Goal: Use online tool/utility: Use online tool/utility

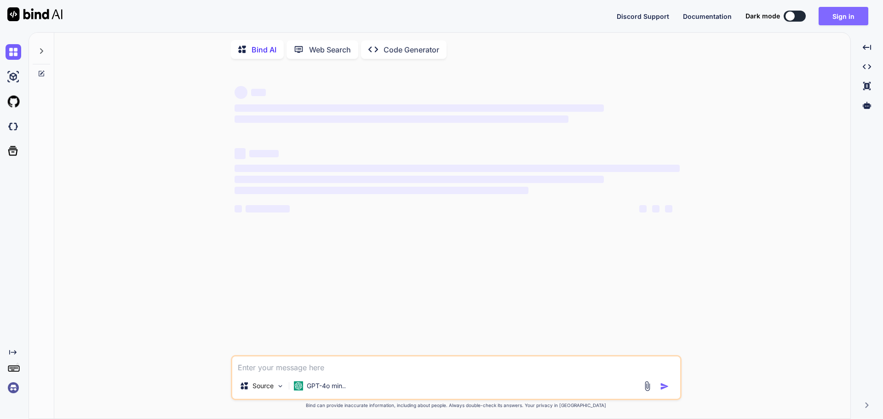
click at [853, 18] on button "Sign in" at bounding box center [844, 16] width 50 height 18
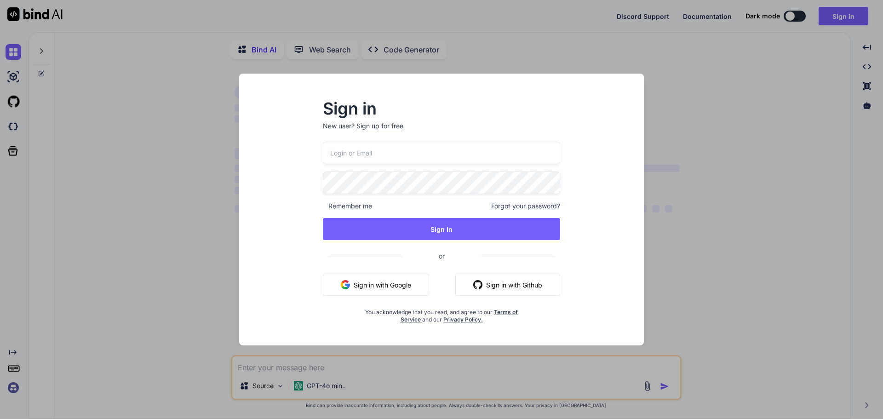
click at [366, 150] on input "email" at bounding box center [441, 153] width 237 height 23
type textarea "x"
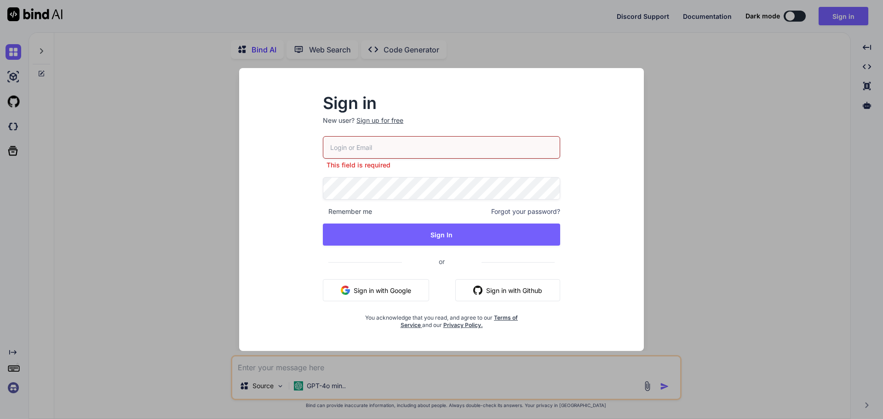
paste input "[EMAIL_ADDRESS][DOMAIN_NAME]"
type input "[EMAIL_ADDRESS][DOMAIN_NAME]"
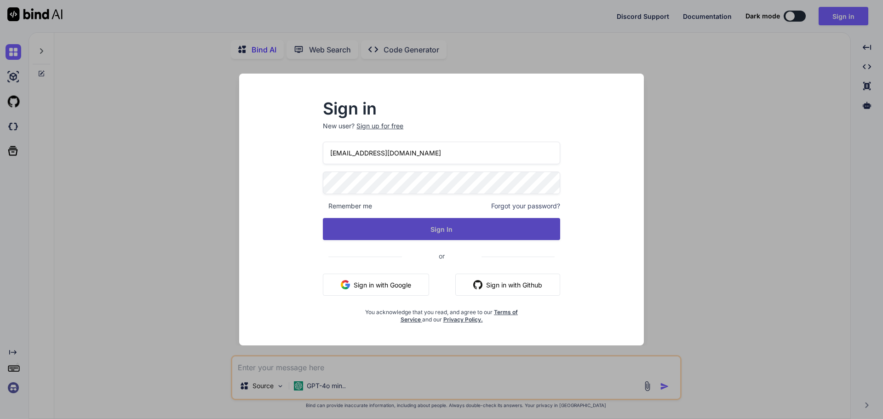
click at [356, 228] on button "Sign In" at bounding box center [441, 229] width 237 height 22
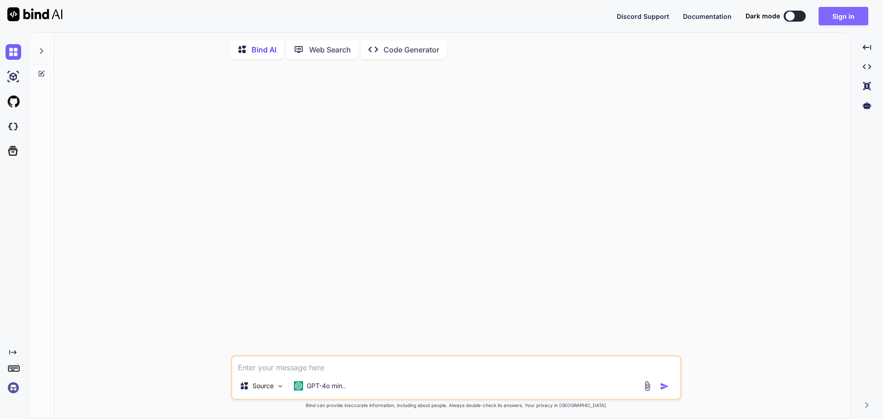
click at [848, 9] on button "Sign in" at bounding box center [844, 16] width 50 height 18
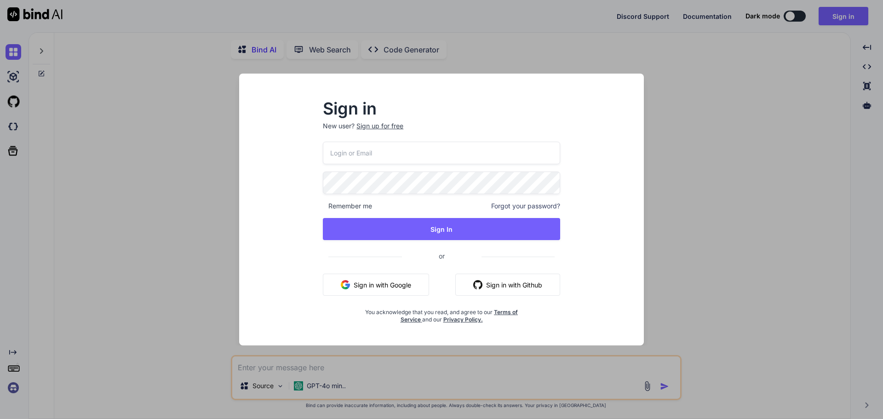
click at [371, 152] on input "email" at bounding box center [441, 153] width 237 height 23
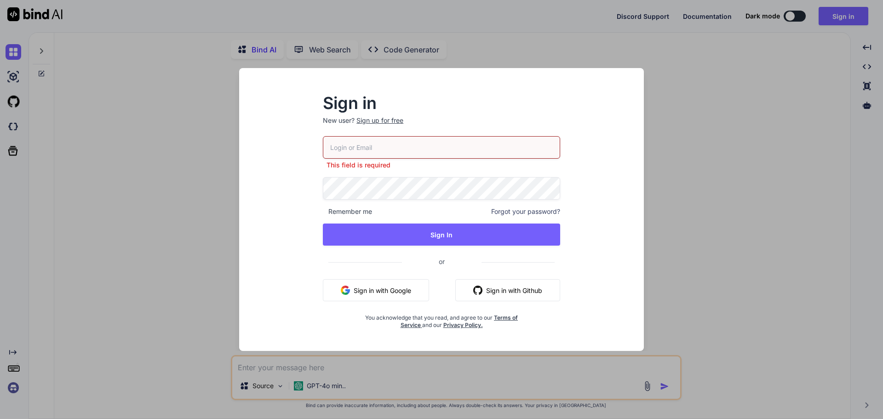
paste input "[EMAIL_ADDRESS][DOMAIN_NAME]"
type input "[EMAIL_ADDRESS][DOMAIN_NAME]"
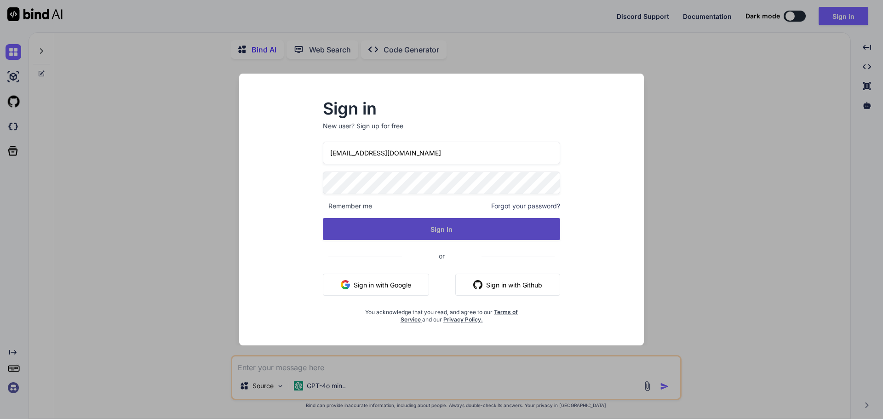
click at [343, 236] on button "Sign In" at bounding box center [441, 229] width 237 height 22
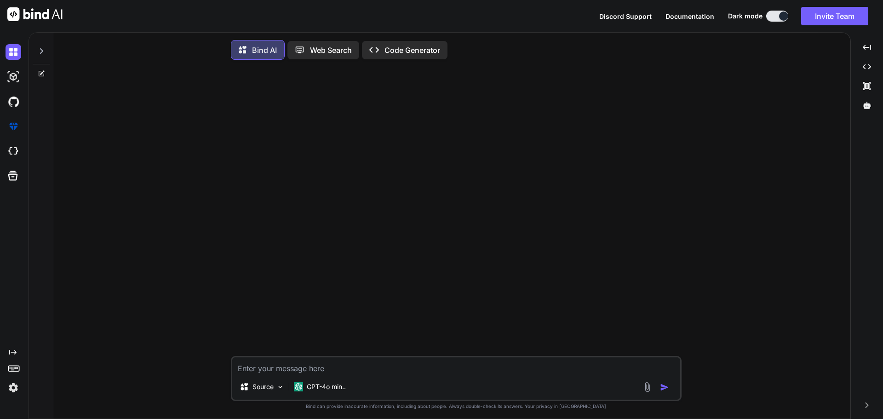
click at [329, 374] on textarea at bounding box center [456, 365] width 448 height 17
paste textarea "public async Task<IActionResult> AddVitalDetails(AddVitalModel moduleDTO) { Com…"
type textarea "public async Task<IActionResult> AddVitalDetails(AddVitalModel moduleDTO) { Com…"
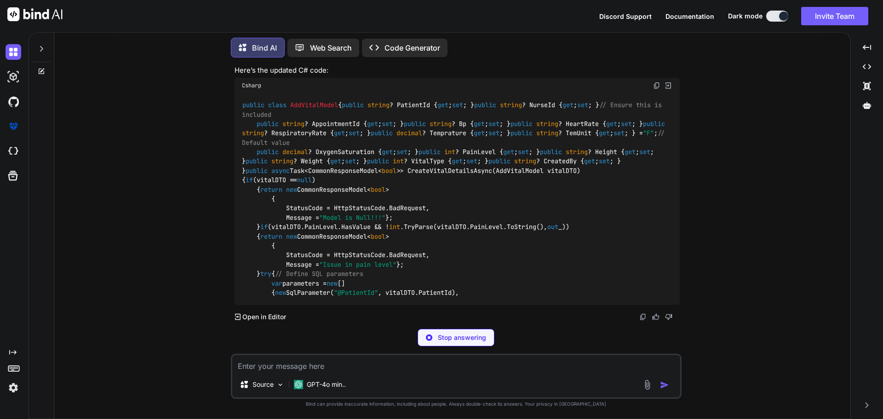
scroll to position [550, 0]
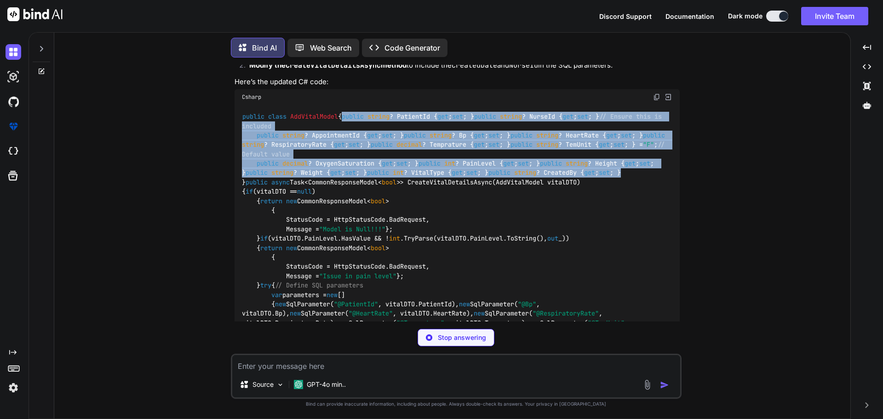
drag, startPoint x: 257, startPoint y: 135, endPoint x: 446, endPoint y: 253, distance: 223.2
click at [446, 253] on div "public class AddVitalModel { public string ? PatientId { get ; set ; } public s…" at bounding box center [457, 262] width 445 height 315
copy code "public string ? PatientId { get ; set ; } public string ? NurseId { get ; set ;…"
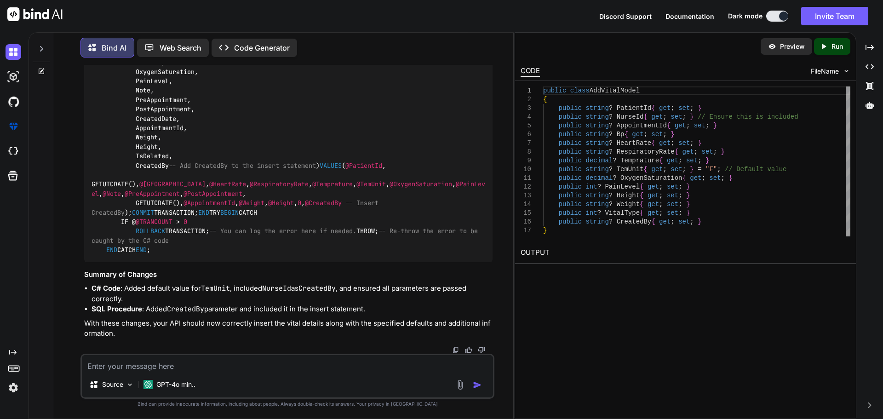
scroll to position [1359, 0]
drag, startPoint x: 91, startPoint y: 148, endPoint x: 338, endPoint y: 225, distance: 258.7
copy code "public async Task<CommonResponseModel< bool >> CreateVitalDetailsAsync(AddVital…"
